Goal: Task Accomplishment & Management: Use online tool/utility

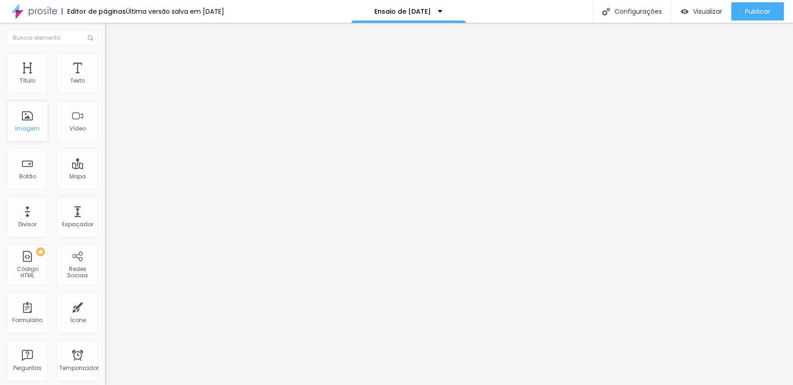
click at [42, 121] on div "Imagem" at bounding box center [27, 121] width 41 height 41
click at [27, 125] on font "Imagem" at bounding box center [27, 129] width 25 height 8
click at [17, 122] on div "Imagem" at bounding box center [27, 121] width 41 height 41
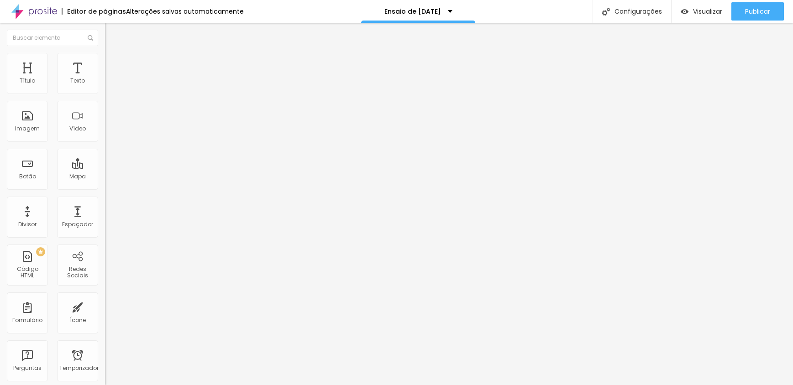
click at [112, 35] on img "button" at bounding box center [115, 33] width 7 height 7
click at [443, 13] on div "Ensaio de [DATE]" at bounding box center [419, 11] width 68 height 6
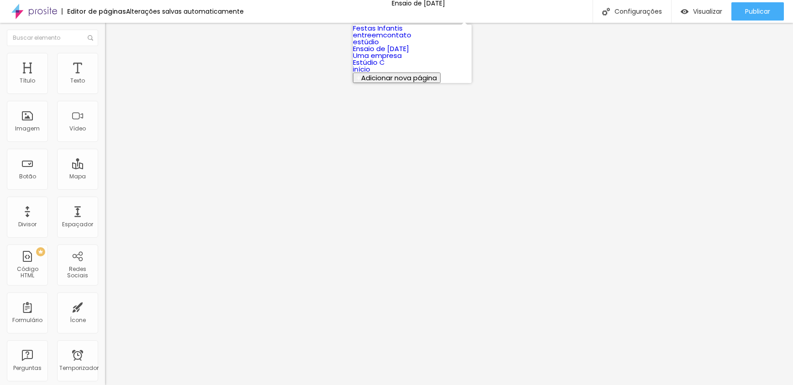
click at [503, 13] on div "Editor de páginas Alterações salvas automaticamente Ensaio de [DATE] Configuraç…" at bounding box center [396, 11] width 793 height 23
